Goal: Information Seeking & Learning: Check status

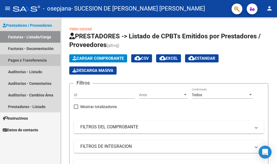
click at [35, 61] on link "Pagos x Transferencia" at bounding box center [30, 60] width 60 height 12
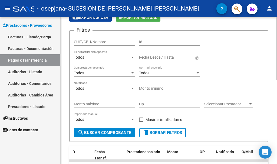
scroll to position [27, 0]
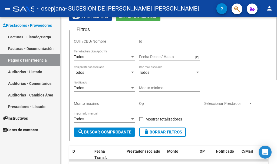
click at [196, 56] on span "Open calendar" at bounding box center [197, 57] width 13 height 13
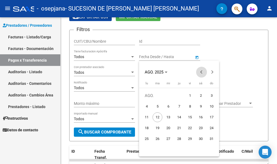
click at [199, 72] on span "Previous month" at bounding box center [201, 72] width 11 height 11
click at [157, 104] on span "1" at bounding box center [158, 107] width 10 height 10
type input "[DATE]"
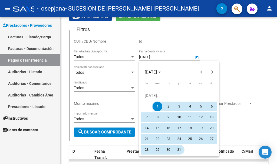
click at [178, 149] on span "31" at bounding box center [179, 150] width 10 height 10
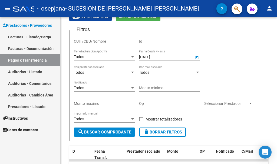
type input "[DATE]"
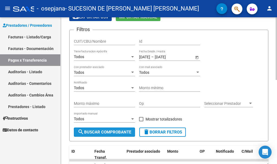
click at [115, 132] on span "search Buscar Comprobante" at bounding box center [105, 132] width 54 height 5
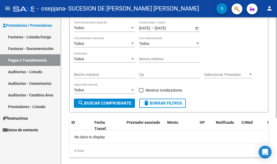
scroll to position [67, 0]
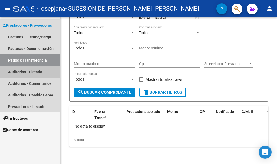
click at [34, 73] on link "Auditorías - Listado" at bounding box center [30, 72] width 60 height 12
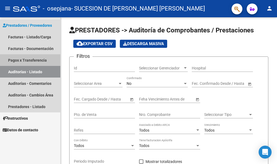
click at [32, 63] on link "Pagos x Transferencia" at bounding box center [30, 60] width 60 height 12
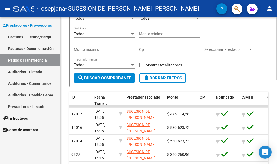
scroll to position [108, 0]
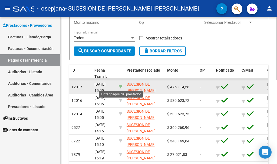
click at [121, 87] on icon at bounding box center [121, 87] width 4 height 4
type input "20055924652"
click at [121, 87] on icon at bounding box center [121, 87] width 4 height 4
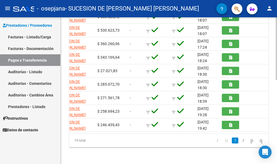
scroll to position [197, 0]
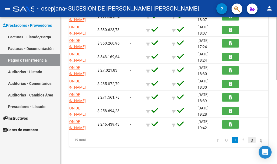
click at [250, 139] on icon "go to next page" at bounding box center [252, 140] width 4 height 6
click at [224, 141] on icon "go to previous page" at bounding box center [226, 140] width 4 height 6
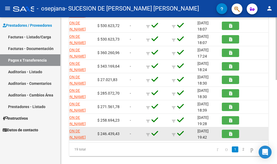
click at [221, 141] on div "5615 [DATE] 16:17 SUCESION DE [PERSON_NAME] [PERSON_NAME] 20055924652 $ 246.439…" at bounding box center [133, 135] width 269 height 14
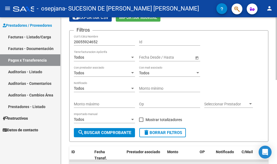
scroll to position [7, 0]
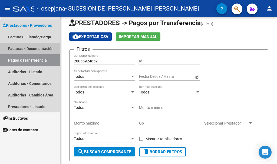
click at [35, 47] on link "Facturas - Documentación" at bounding box center [30, 49] width 60 height 12
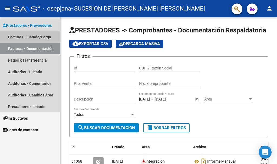
click at [35, 37] on link "Facturas - Listado/Carga" at bounding box center [30, 37] width 60 height 12
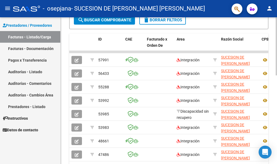
scroll to position [164, 0]
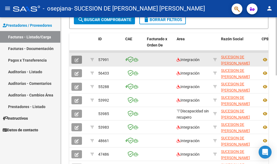
click at [76, 60] on icon "button" at bounding box center [77, 60] width 4 height 4
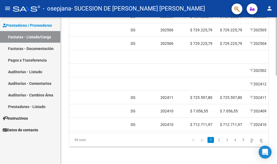
scroll to position [0, 466]
